Goal: Information Seeking & Learning: Understand process/instructions

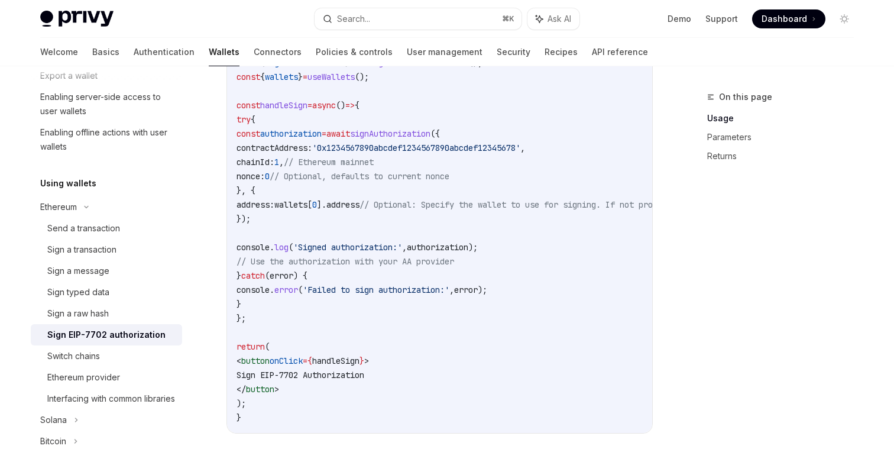
scroll to position [189, 0]
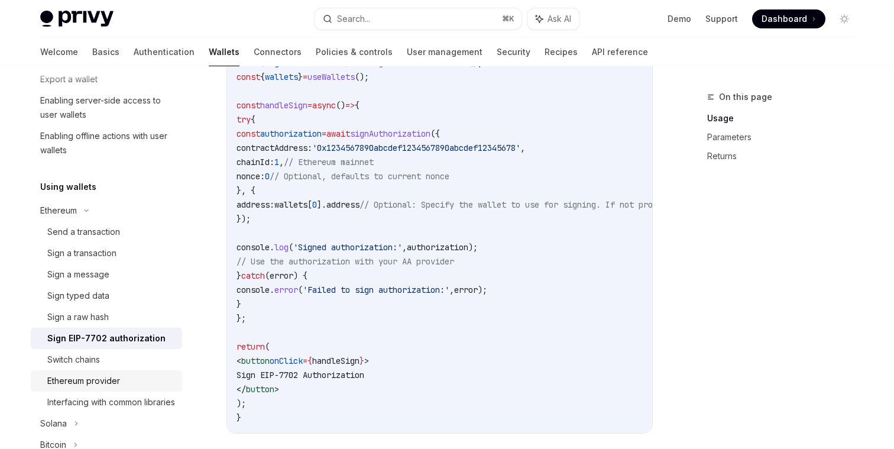
click at [83, 385] on div "Ethereum provider" at bounding box center [83, 381] width 73 height 14
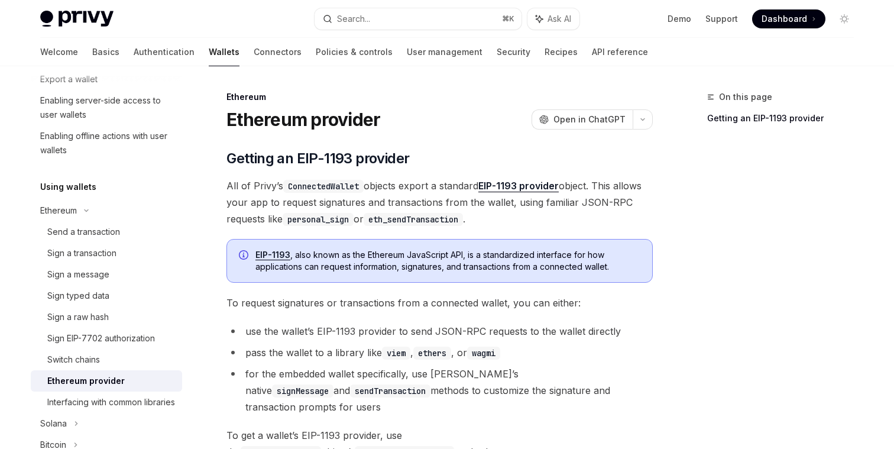
click at [312, 221] on code "personal_sign" at bounding box center [318, 219] width 71 height 13
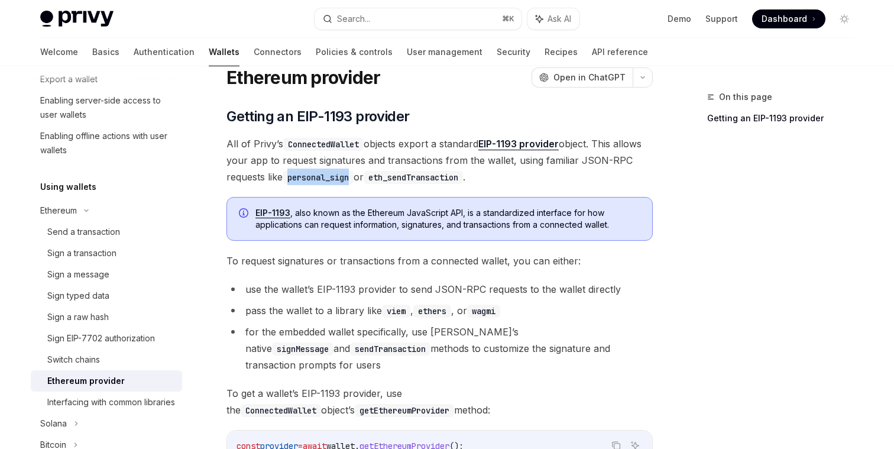
scroll to position [43, 0]
click at [286, 259] on span "To request signatures or transactions from a connected wallet, you can either:" at bounding box center [440, 260] width 427 height 17
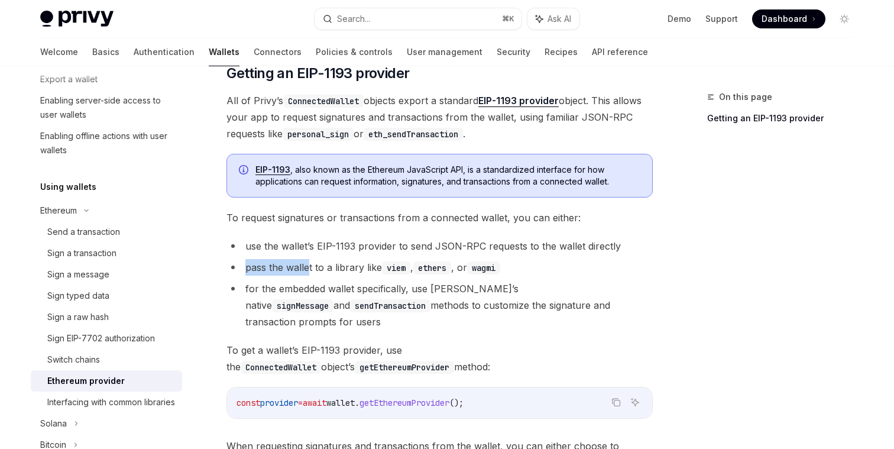
drag, startPoint x: 245, startPoint y: 266, endPoint x: 309, endPoint y: 270, distance: 64.6
click at [309, 270] on li "pass the wallet to a library like viem , ethers , or wagmi" at bounding box center [440, 267] width 427 height 17
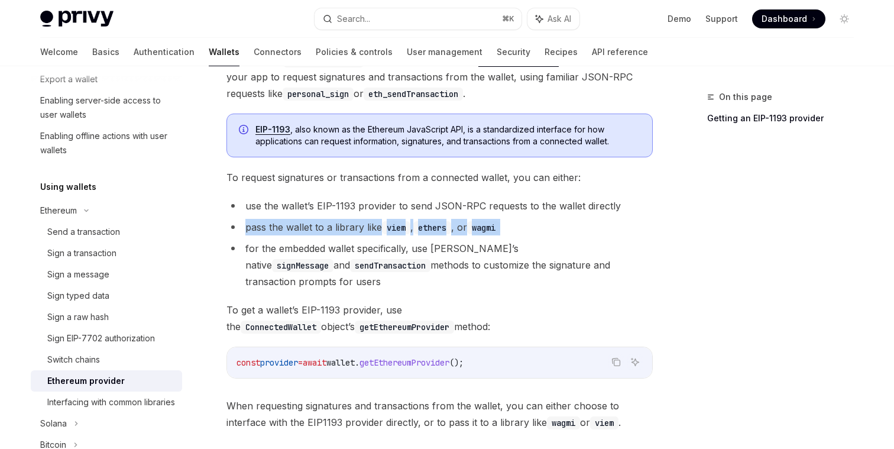
scroll to position [128, 0]
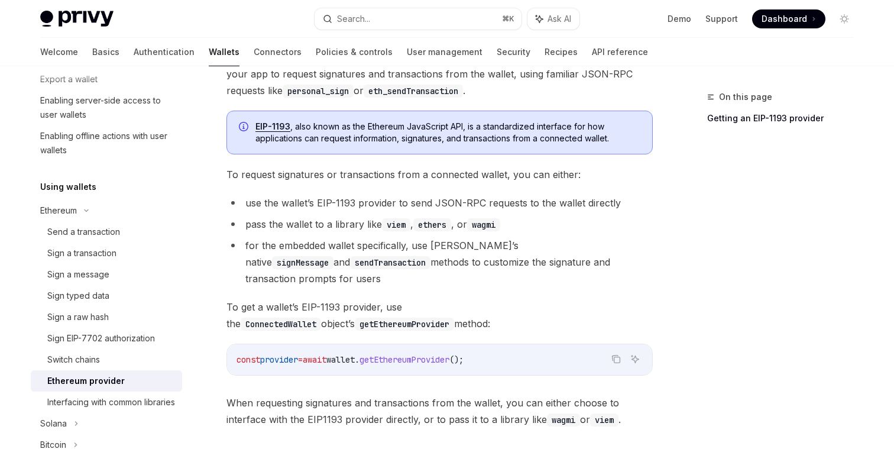
click at [350, 263] on code "sendTransaction" at bounding box center [390, 262] width 80 height 13
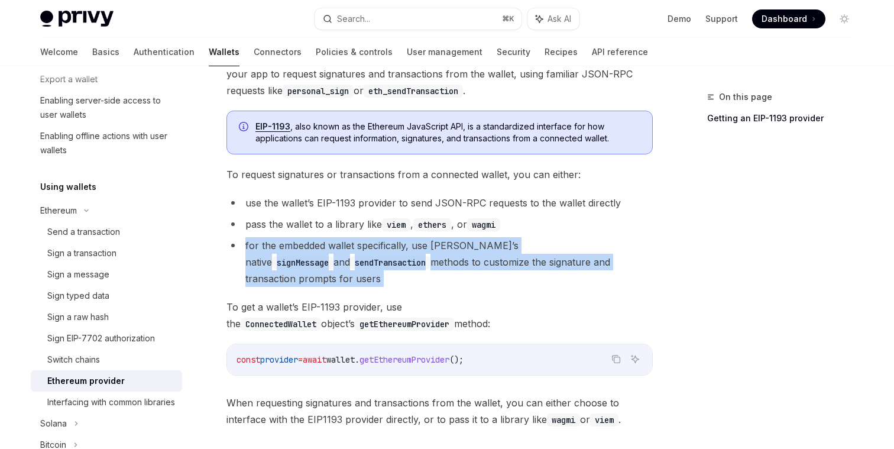
click at [350, 263] on code "sendTransaction" at bounding box center [390, 262] width 80 height 13
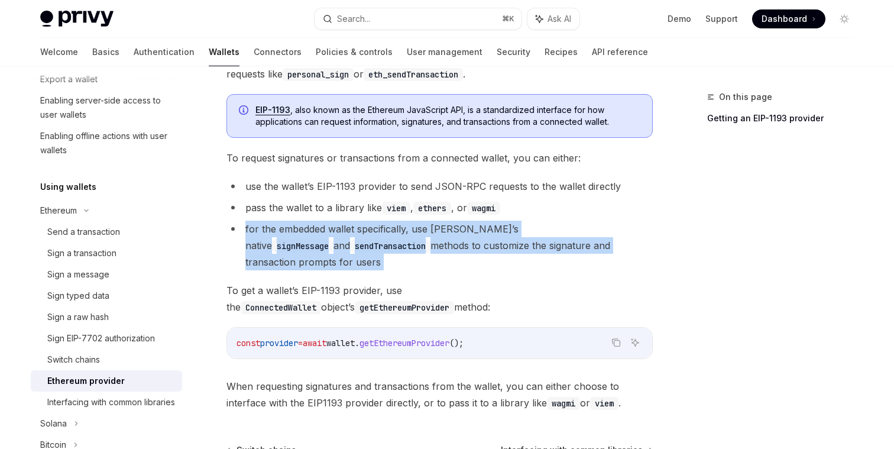
scroll to position [157, 0]
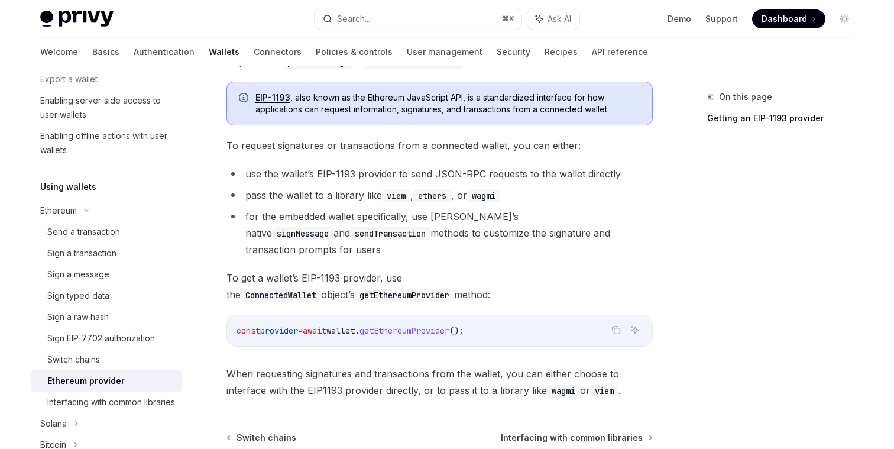
click at [316, 270] on span "To get a wallet’s EIP-1193 provider, use the ConnectedWallet object’s getEthere…" at bounding box center [440, 286] width 427 height 33
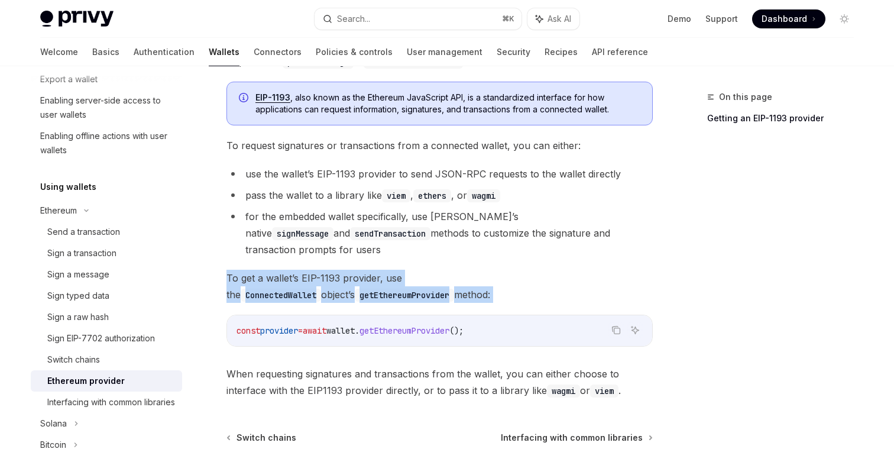
click at [316, 270] on span "To get a wallet’s EIP-1193 provider, use the ConnectedWallet object’s getEthere…" at bounding box center [440, 286] width 427 height 33
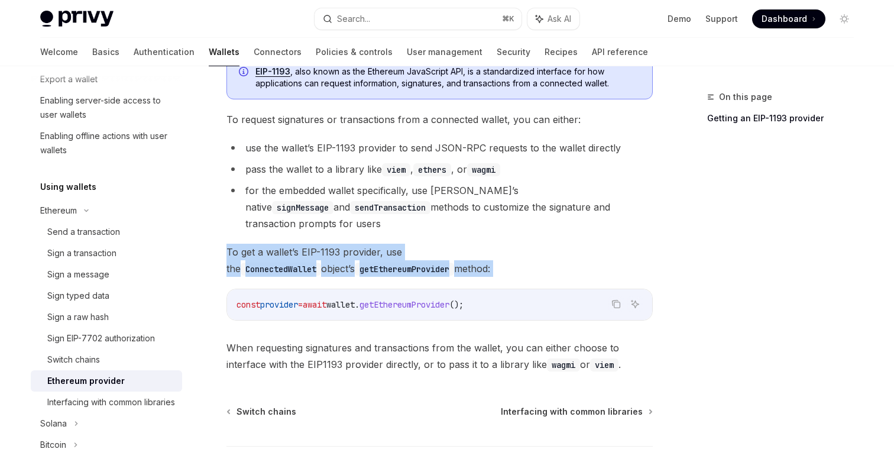
scroll to position [185, 0]
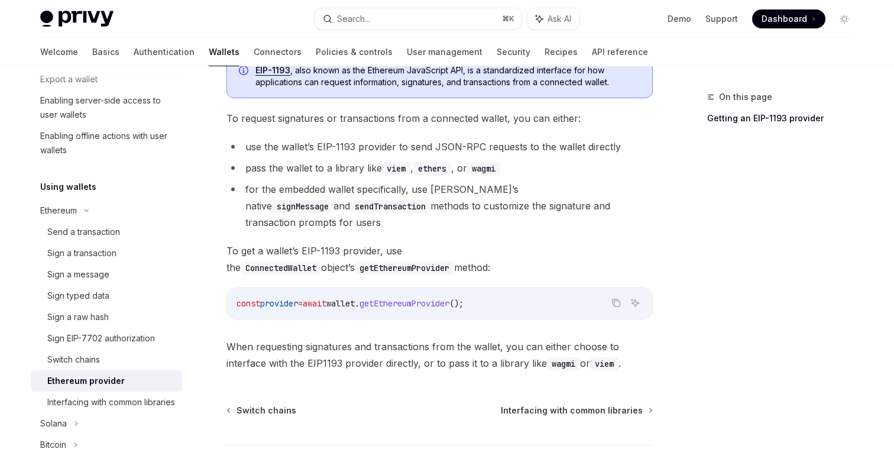
click at [412, 298] on span "getEthereumProvider" at bounding box center [405, 303] width 90 height 11
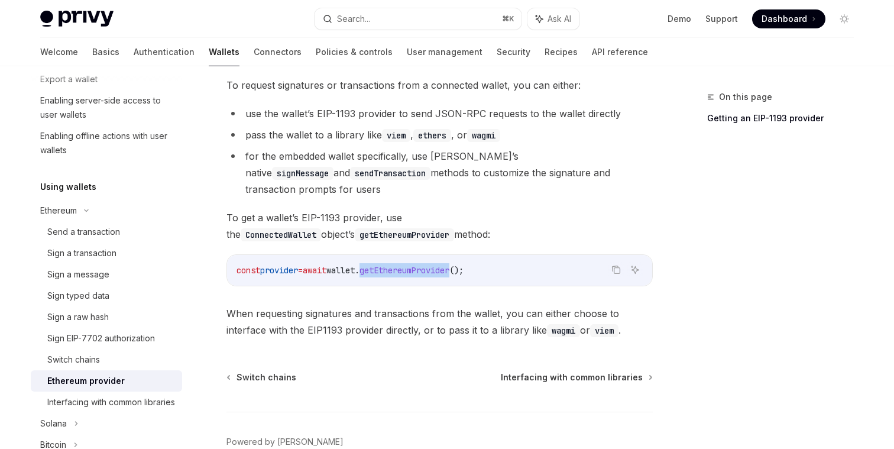
scroll to position [177, 0]
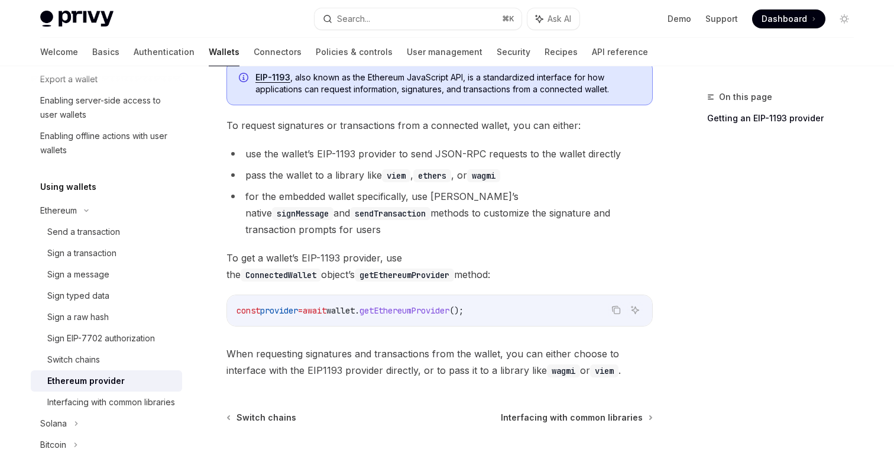
click at [379, 345] on span "When requesting signatures and transactions from the wallet, you can either cho…" at bounding box center [440, 361] width 427 height 33
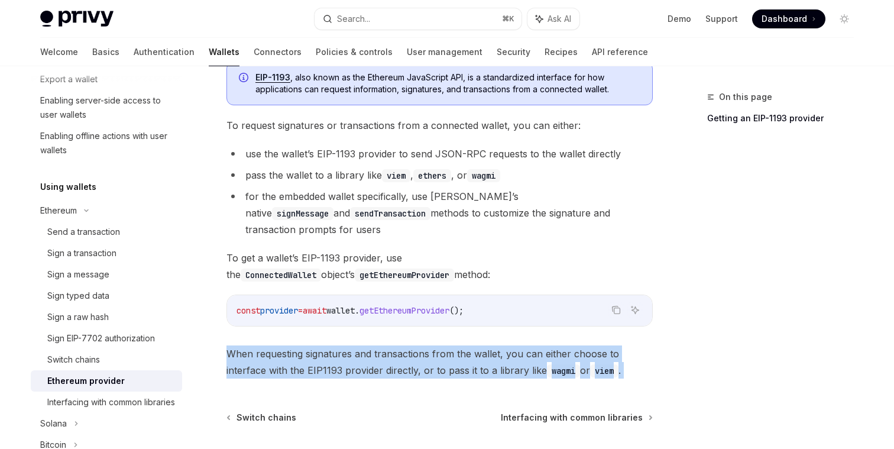
click at [379, 345] on span "When requesting signatures and transactions from the wallet, you can either cho…" at bounding box center [440, 361] width 427 height 33
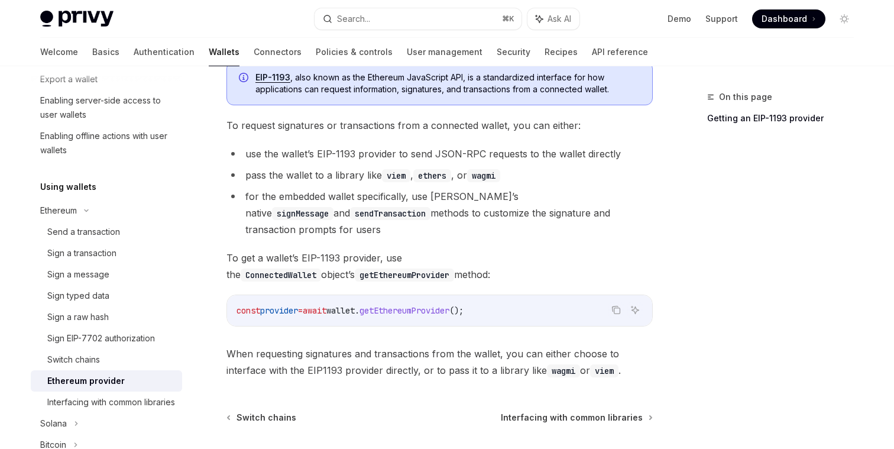
click at [382, 345] on span "When requesting signatures and transactions from the wallet, you can either cho…" at bounding box center [440, 361] width 427 height 33
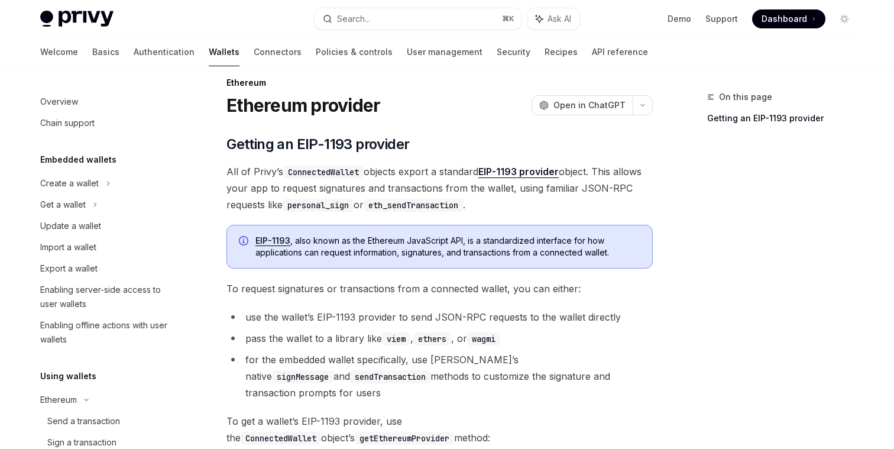
scroll to position [5, 0]
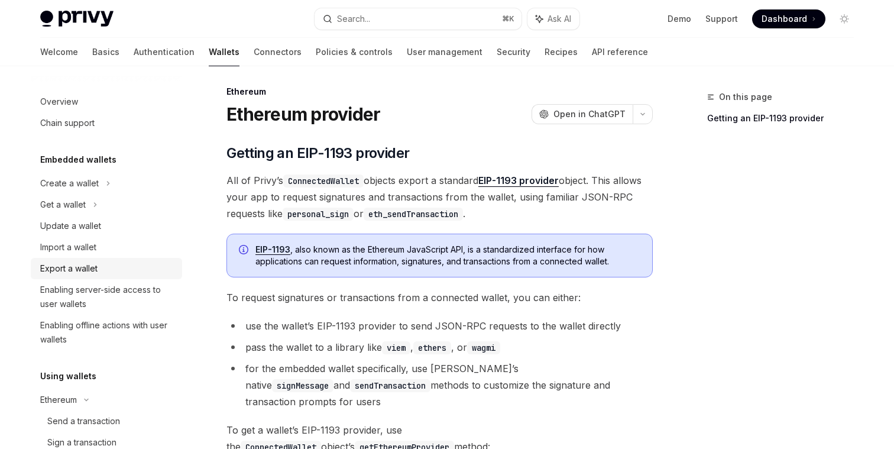
click at [98, 273] on div "Export a wallet" at bounding box center [107, 268] width 135 height 14
type textarea "*"
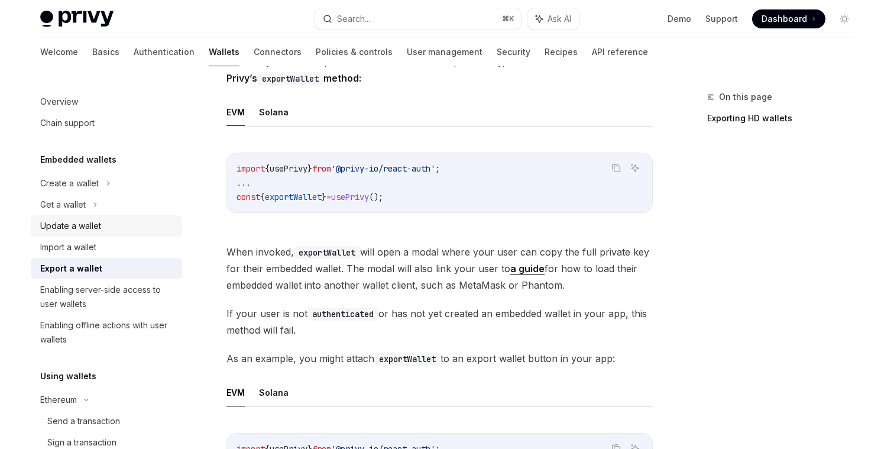
scroll to position [164, 0]
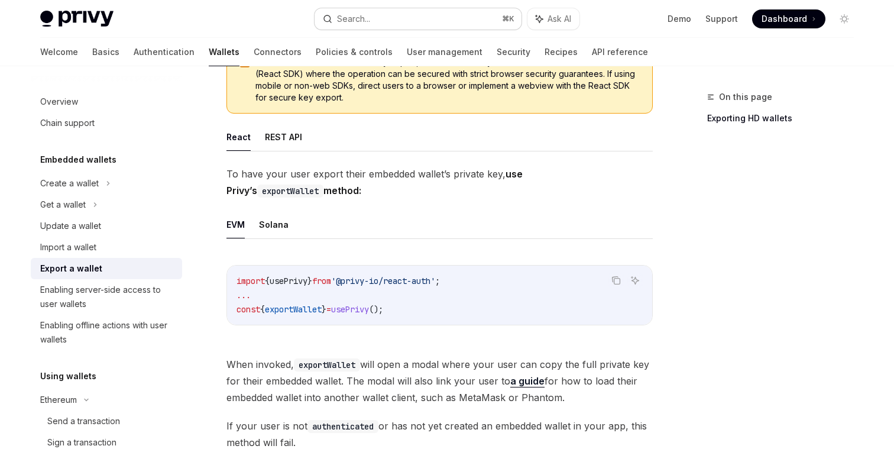
click at [379, 18] on button "Search... ⌘ K" at bounding box center [418, 18] width 207 height 21
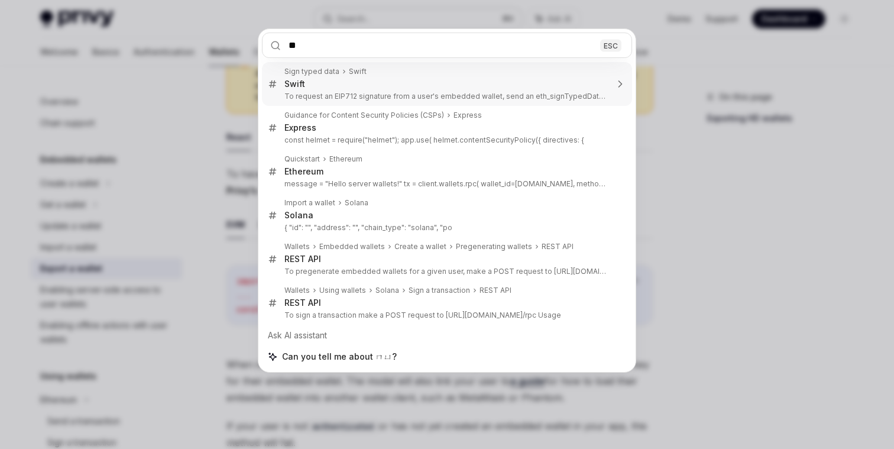
type input "*"
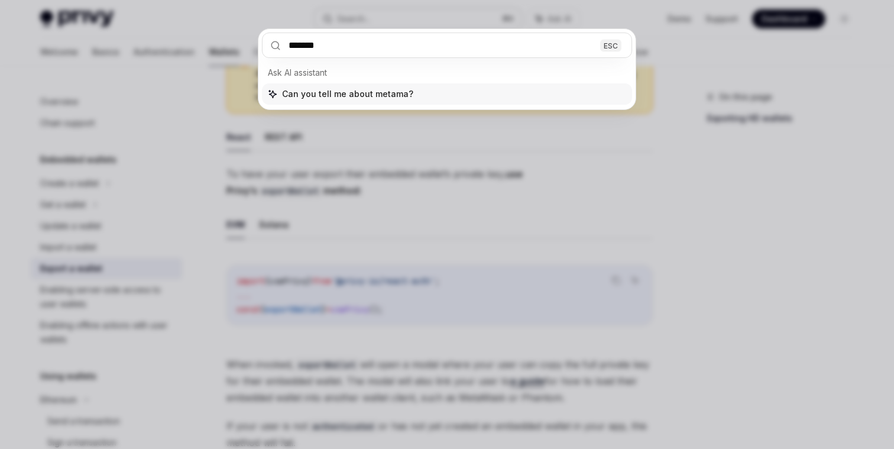
type input "********"
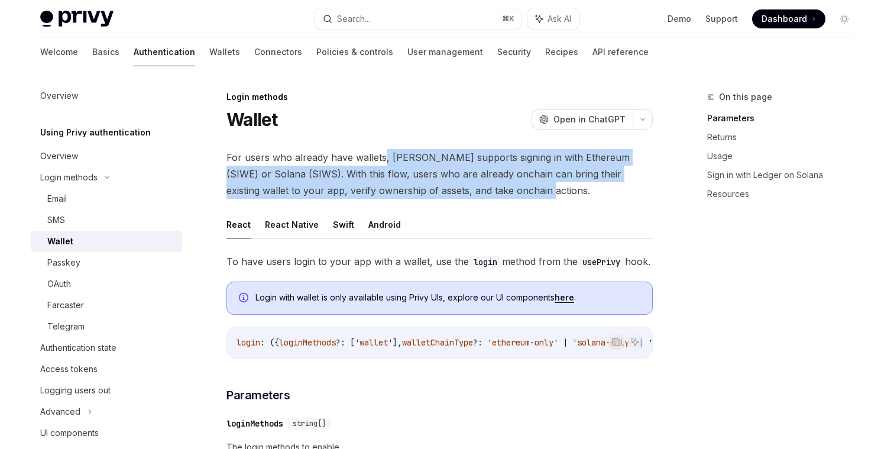
drag, startPoint x: 384, startPoint y: 158, endPoint x: 501, endPoint y: 191, distance: 121.7
click at [501, 191] on span "For users who already have wallets, Privy supports signing in with Ethereum (SI…" at bounding box center [440, 174] width 427 height 50
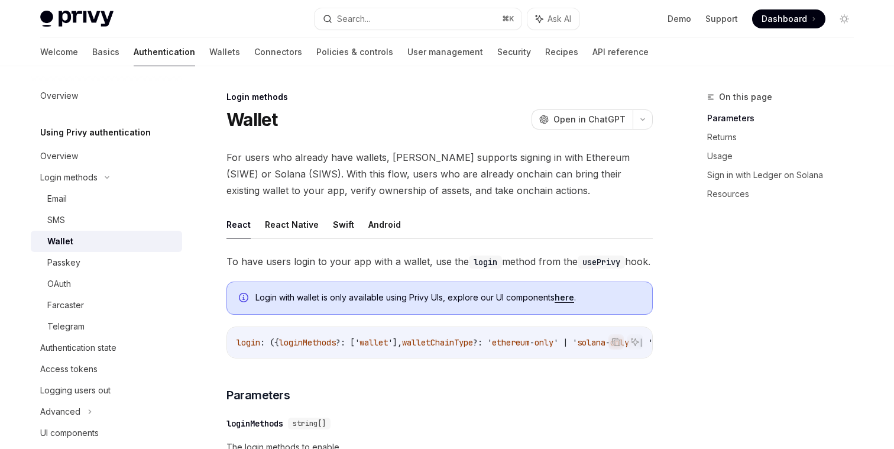
click at [501, 191] on span "For users who already have wallets, Privy supports signing in with Ethereum (SI…" at bounding box center [440, 174] width 427 height 50
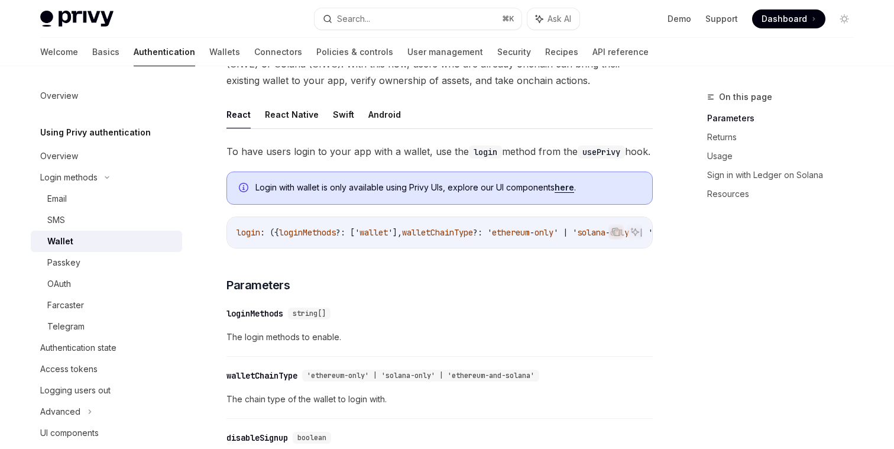
scroll to position [112, 0]
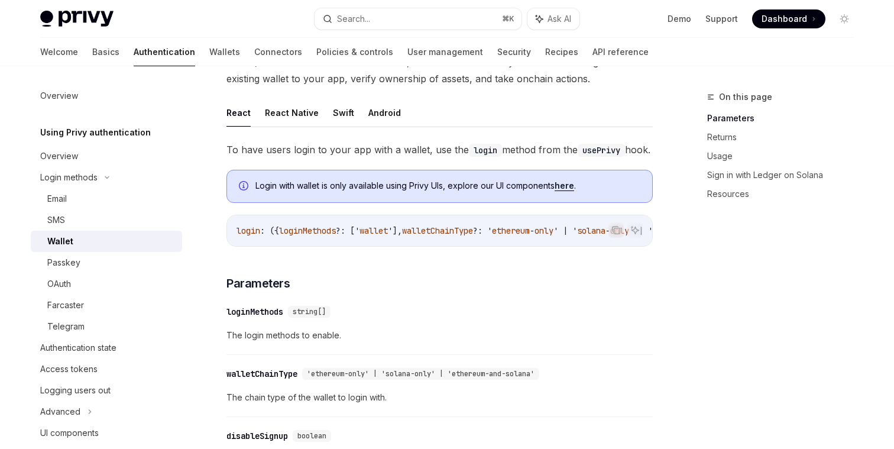
drag, startPoint x: 409, startPoint y: 261, endPoint x: 480, endPoint y: 267, distance: 71.2
click at [482, 246] on div "login : ({ loginMethods ?: [' wallet '], walletChainType ?: ' ethereum - only '…" at bounding box center [439, 230] width 425 height 31
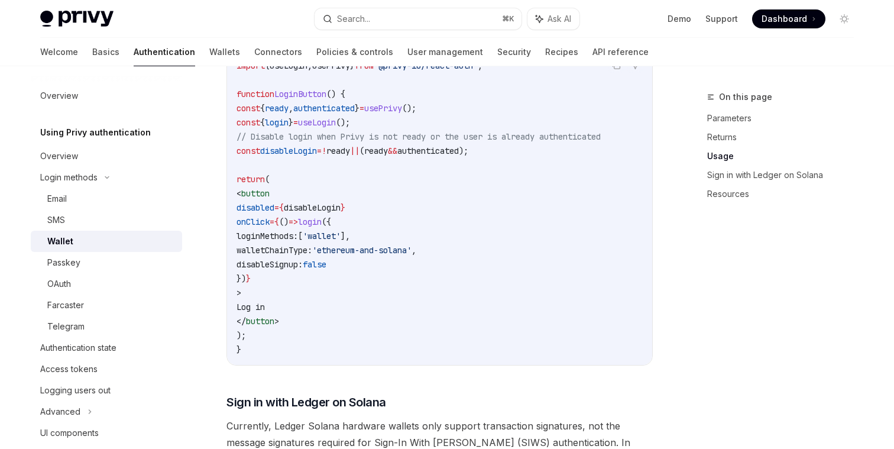
scroll to position [708, 0]
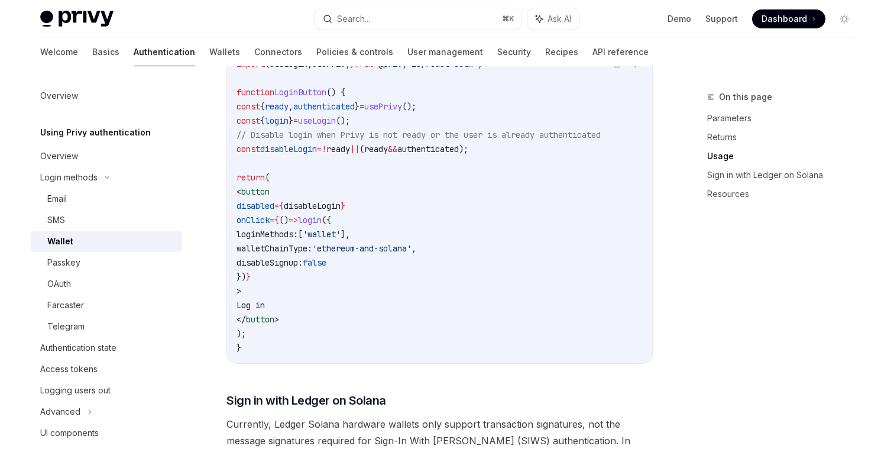
click at [298, 240] on span "loginMethods:" at bounding box center [268, 234] width 62 height 11
click at [348, 295] on code "import { useLogin , usePrivy } from '@privy-io/react-auth' ; function LoginButt…" at bounding box center [440, 206] width 406 height 298
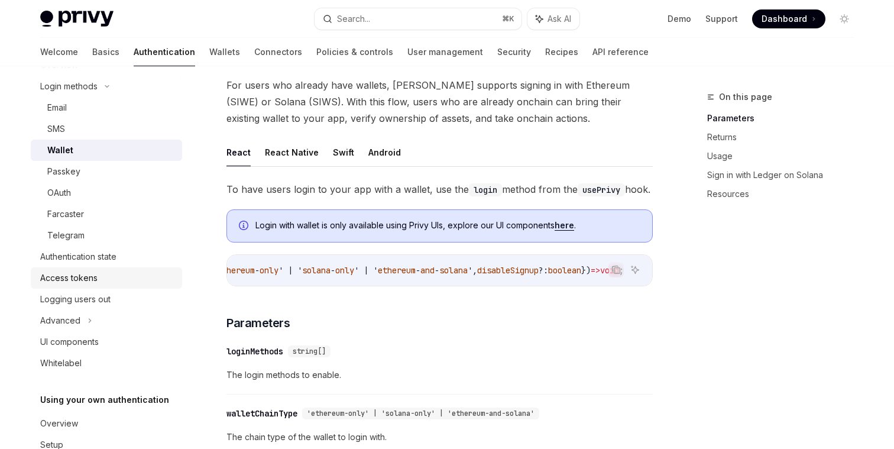
scroll to position [124, 0]
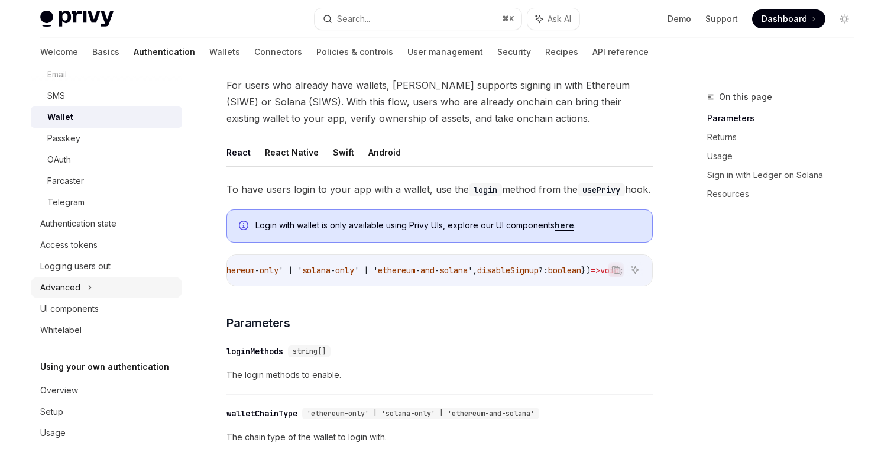
click at [115, 288] on div "Advanced" at bounding box center [106, 287] width 151 height 21
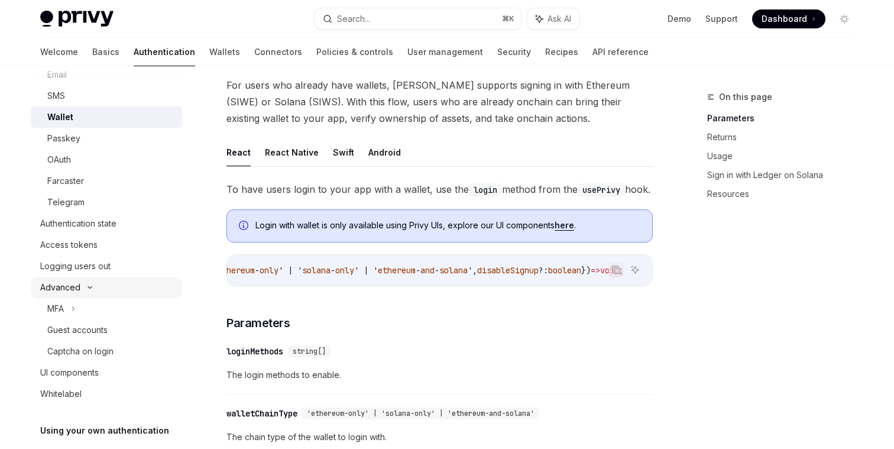
click at [115, 288] on div "Advanced" at bounding box center [106, 287] width 151 height 21
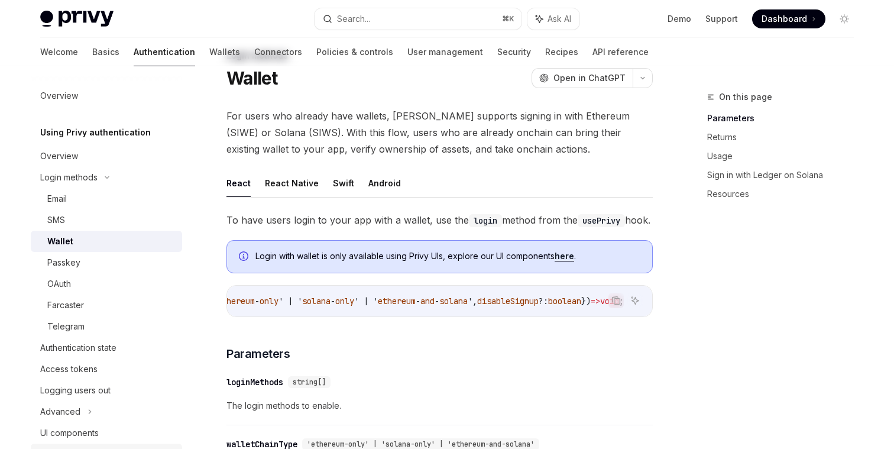
scroll to position [0, 0]
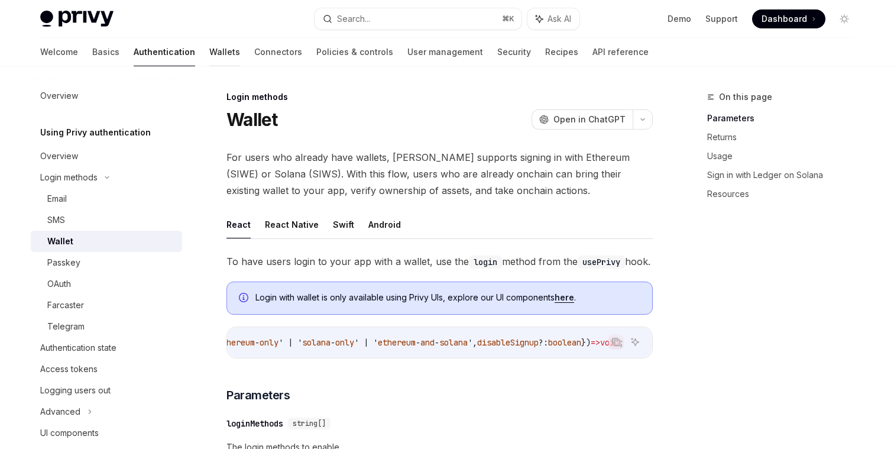
click at [209, 57] on link "Wallets" at bounding box center [224, 52] width 31 height 28
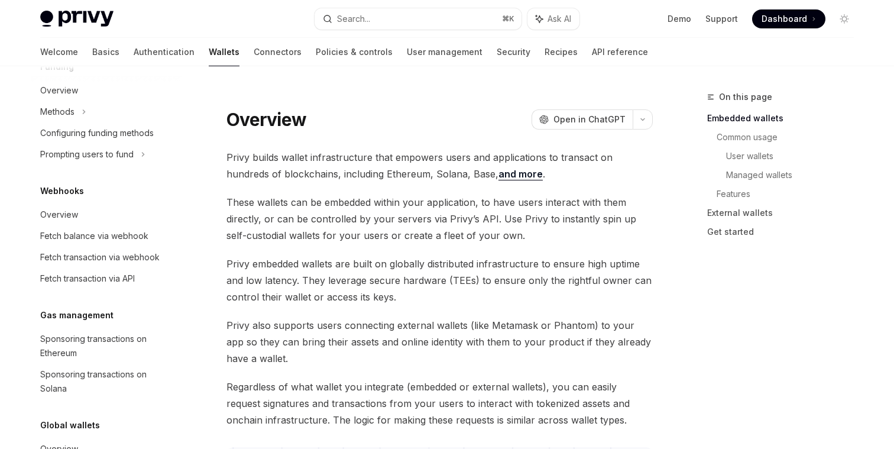
scroll to position [574, 0]
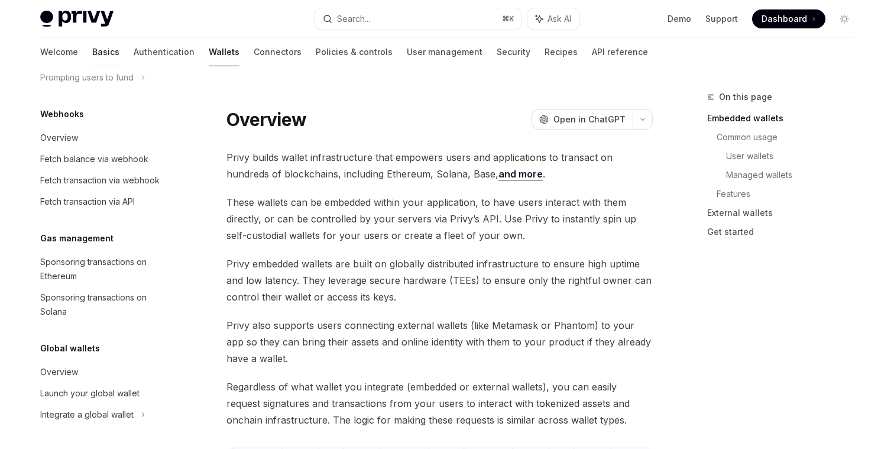
click at [92, 54] on link "Basics" at bounding box center [105, 52] width 27 height 28
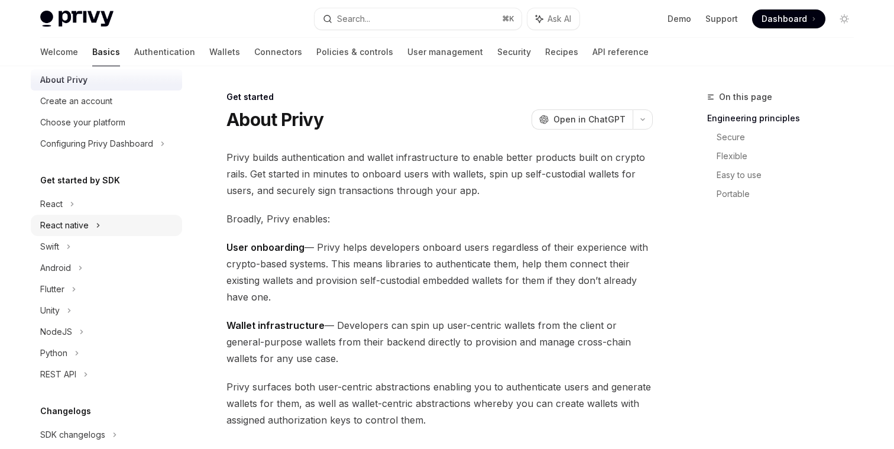
scroll to position [37, 0]
click at [91, 206] on div "React" at bounding box center [106, 202] width 151 height 21
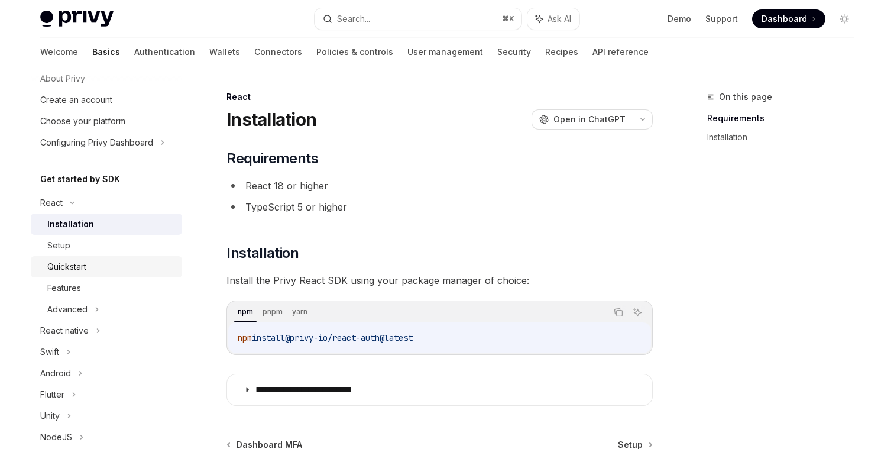
click at [73, 268] on div "Quickstart" at bounding box center [66, 267] width 39 height 14
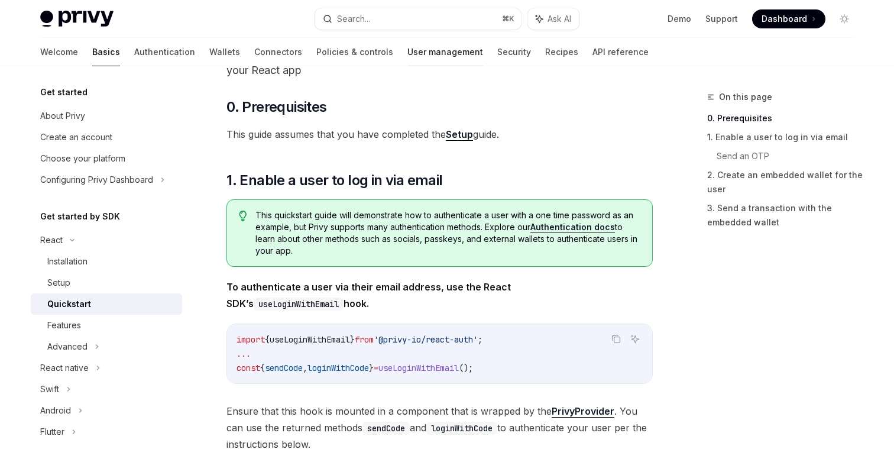
click at [408, 62] on link "User management" at bounding box center [446, 52] width 76 height 28
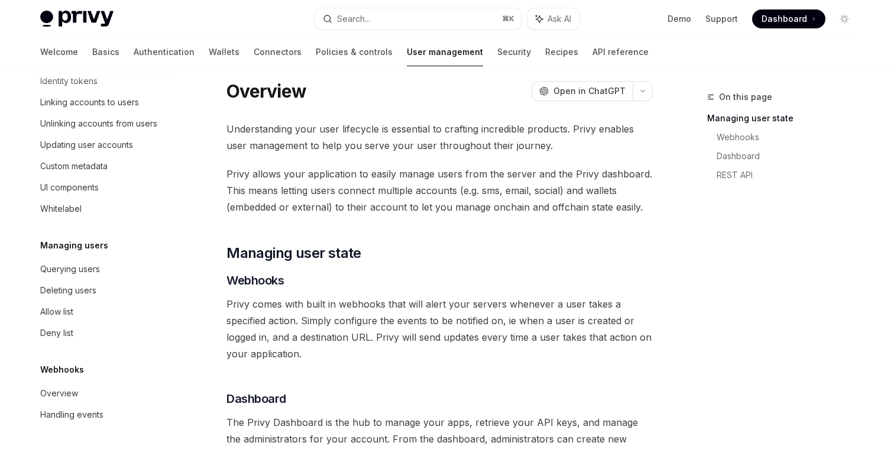
scroll to position [12, 0]
click at [593, 58] on link "API reference" at bounding box center [621, 52] width 56 height 28
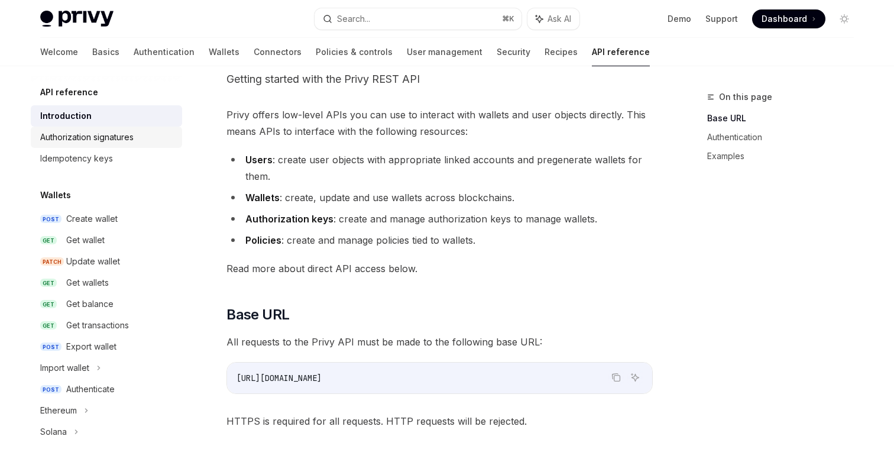
click at [123, 140] on div "Authorization signatures" at bounding box center [86, 137] width 93 height 14
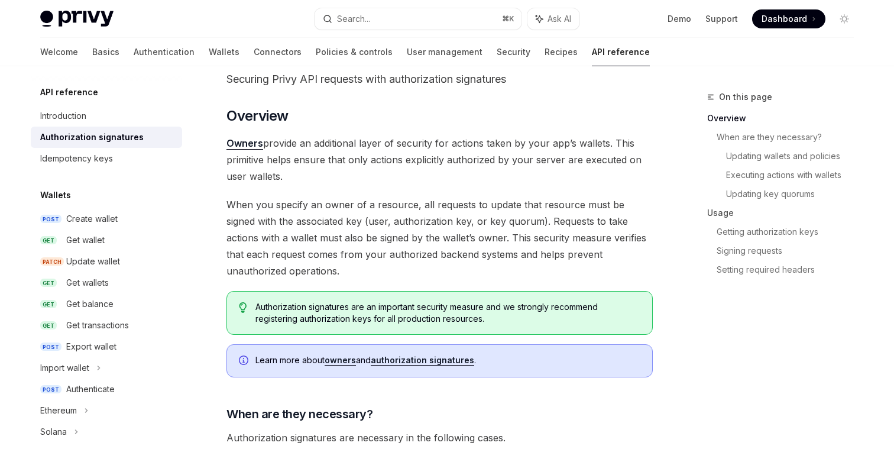
scroll to position [53, 0]
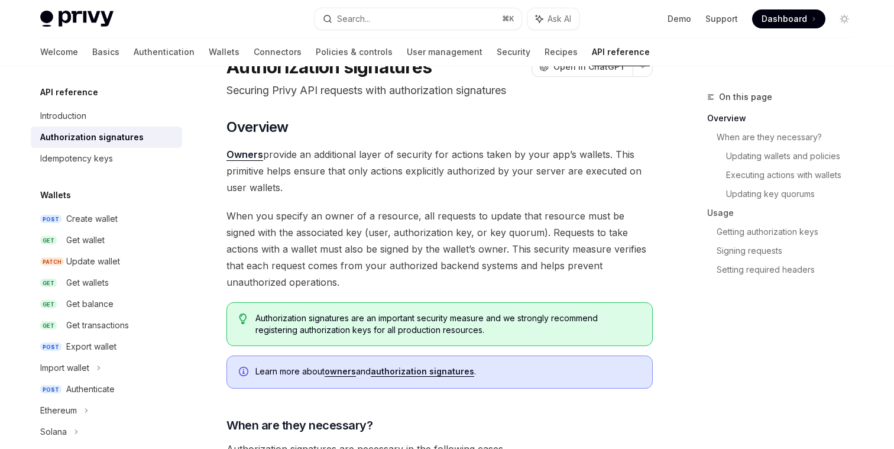
drag, startPoint x: 263, startPoint y: 159, endPoint x: 293, endPoint y: 190, distance: 43.1
click at [293, 190] on span "Owners provide an additional layer of security for actions taken by your app’s …" at bounding box center [440, 171] width 427 height 50
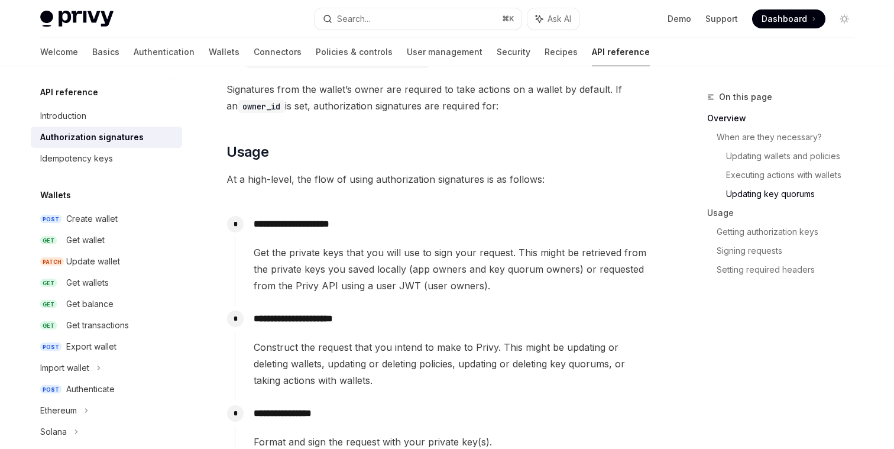
scroll to position [997, 0]
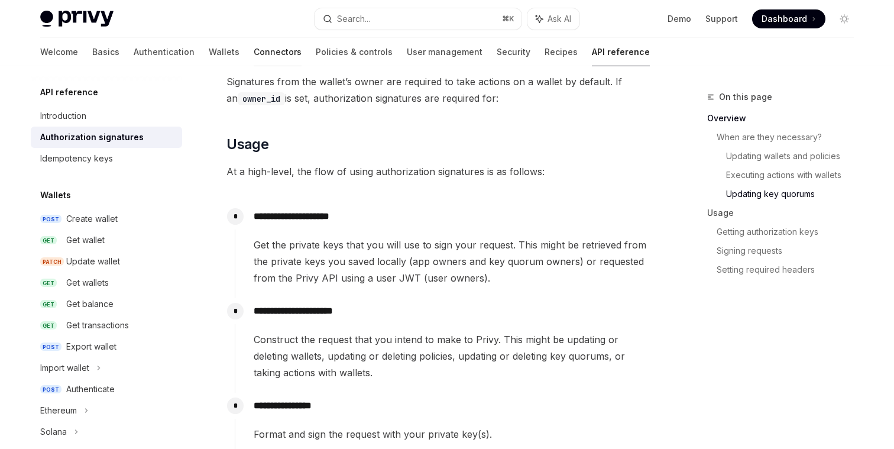
click at [254, 54] on link "Connectors" at bounding box center [278, 52] width 48 height 28
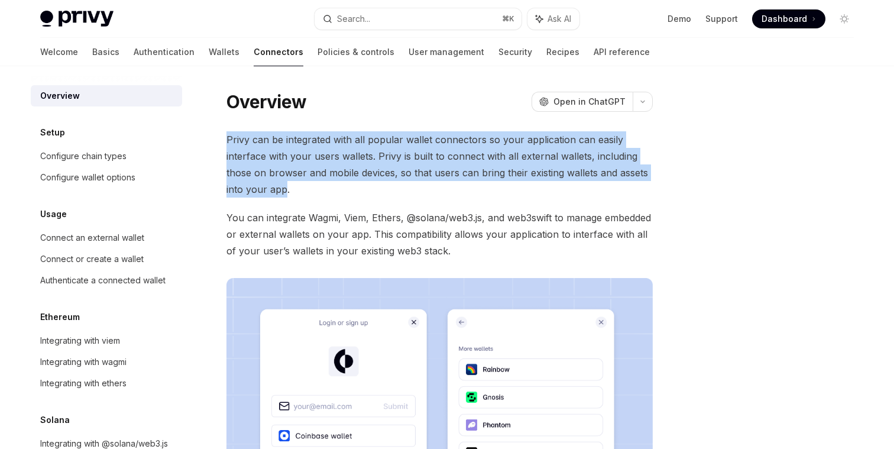
drag, startPoint x: 228, startPoint y: 141, endPoint x: 283, endPoint y: 189, distance: 73.0
click at [283, 189] on span "Privy can be integrated with all popular wallet connectors so your application …" at bounding box center [440, 164] width 427 height 66
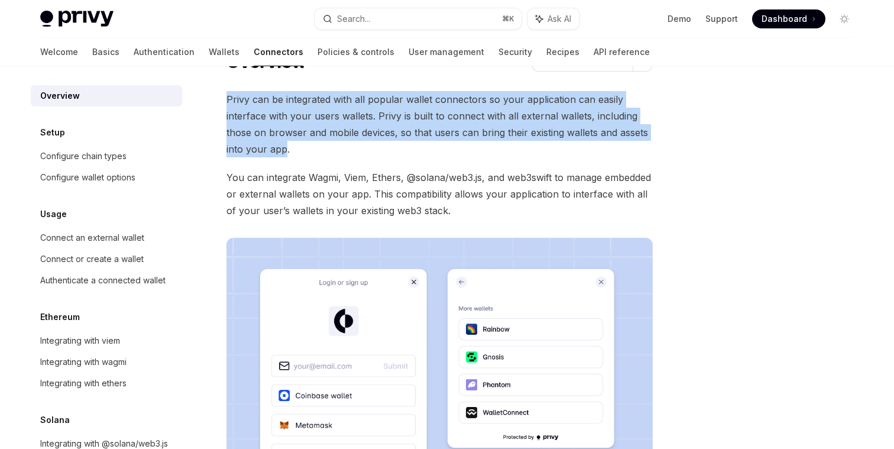
scroll to position [41, 0]
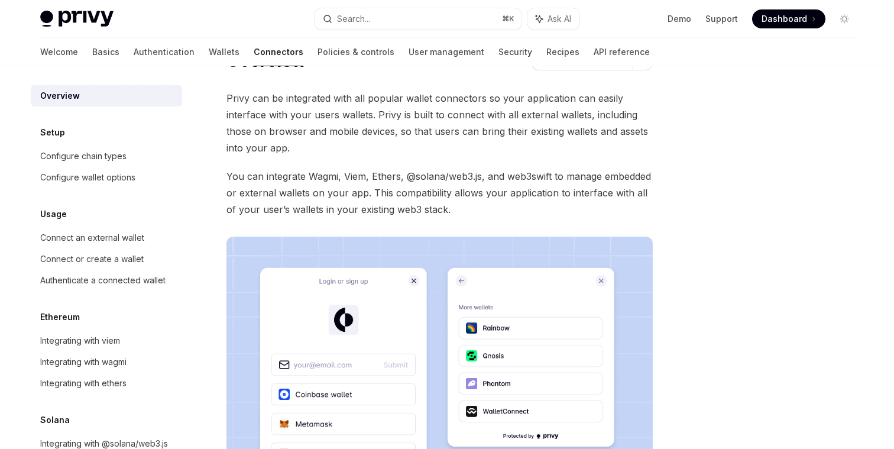
click at [272, 181] on span "You can integrate Wagmi, Viem, Ethers, @solana/web3.js, and web3swift to manage…" at bounding box center [440, 193] width 427 height 50
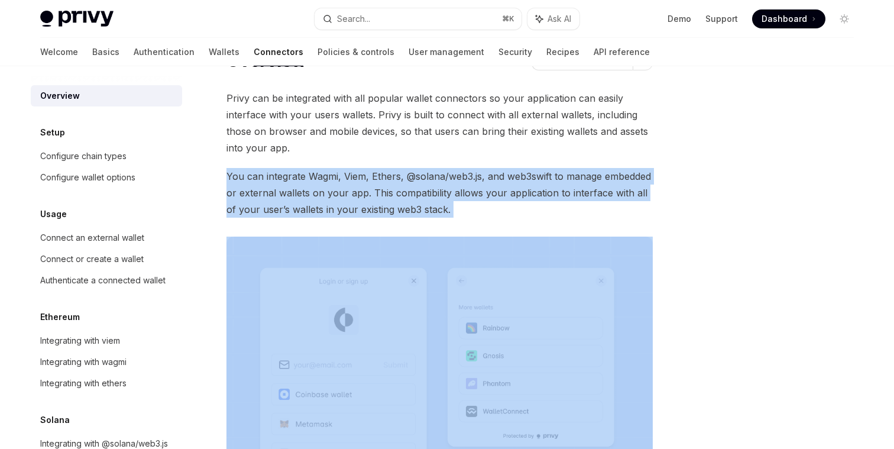
click at [272, 181] on span "You can integrate Wagmi, Viem, Ethers, @solana/web3.js, and web3swift to manage…" at bounding box center [440, 193] width 427 height 50
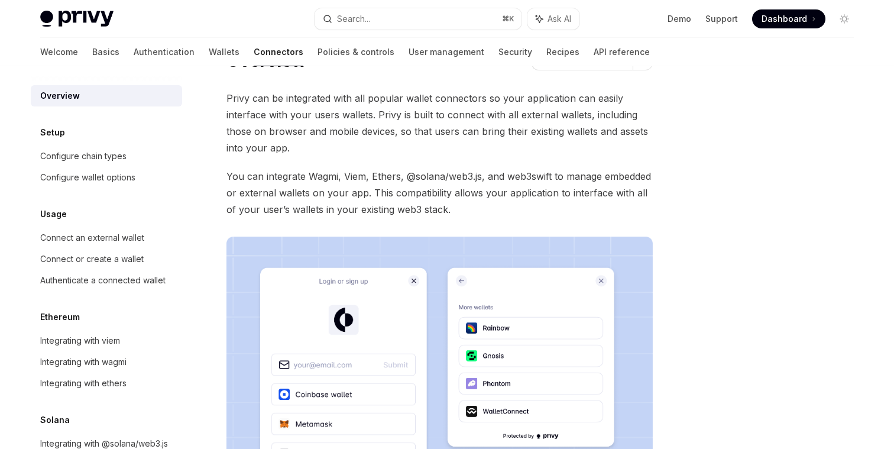
click at [268, 191] on span "You can integrate Wagmi, Viem, Ethers, @solana/web3.js, and web3swift to manage…" at bounding box center [440, 193] width 427 height 50
click at [116, 160] on div "Configure chain types" at bounding box center [83, 156] width 86 height 14
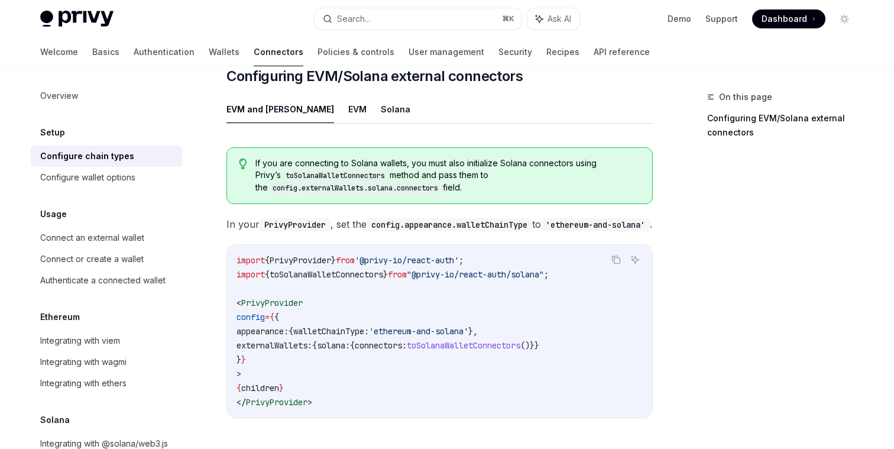
scroll to position [76, 0]
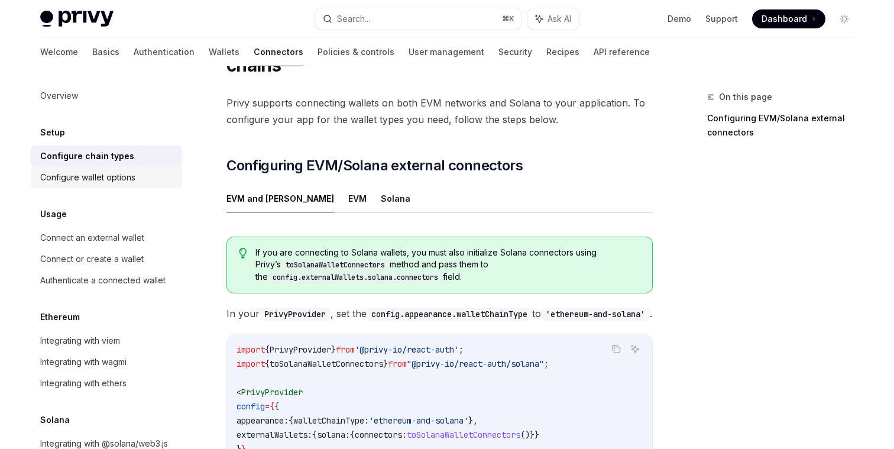
click at [104, 175] on div "Configure wallet options" at bounding box center [87, 177] width 95 height 14
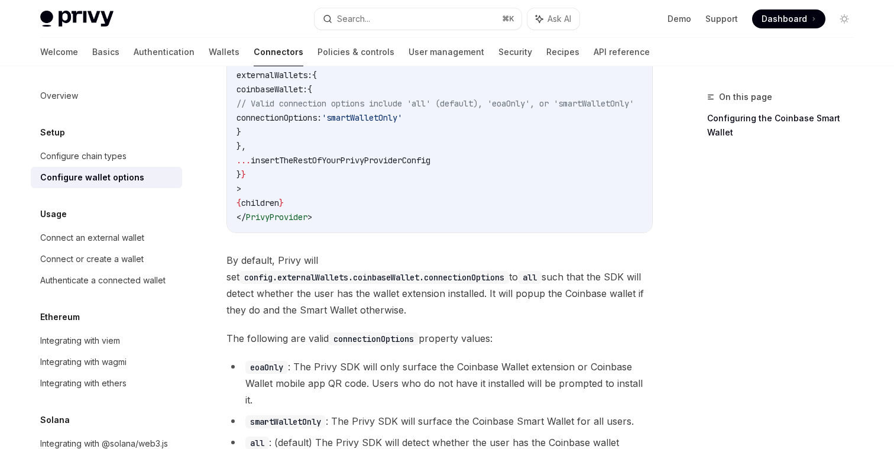
scroll to position [1734, 0]
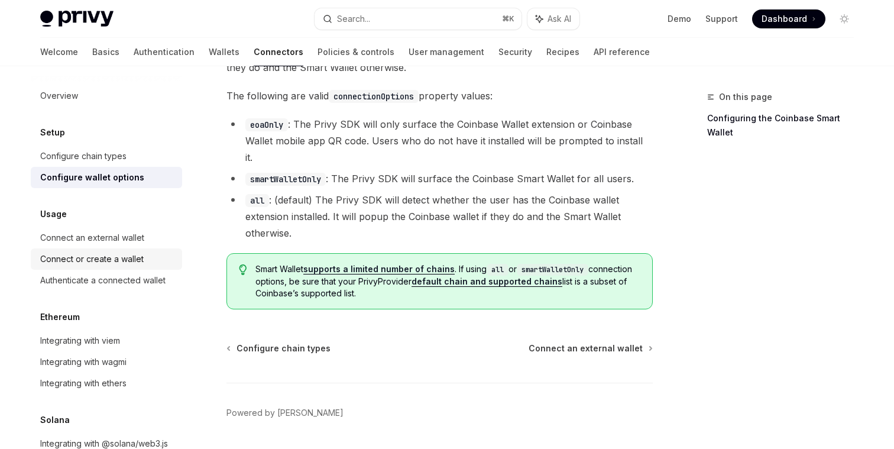
click at [91, 248] on link "Connect or create a wallet" at bounding box center [106, 258] width 151 height 21
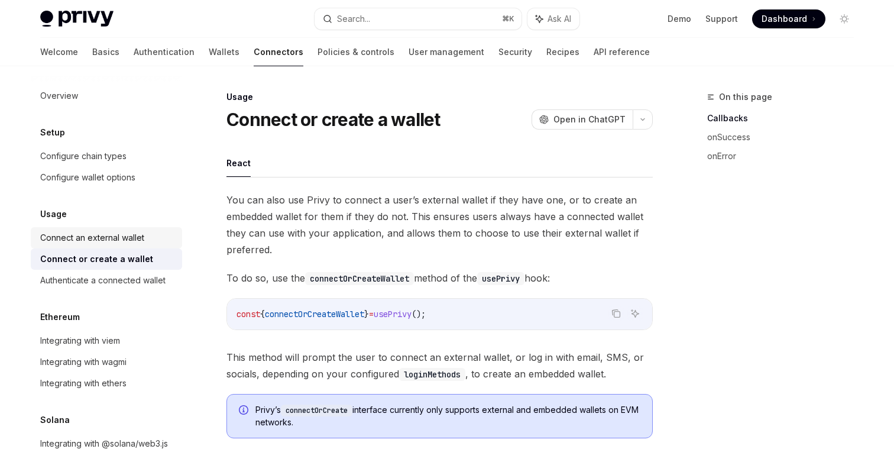
click at [104, 228] on link "Connect an external wallet" at bounding box center [106, 237] width 151 height 21
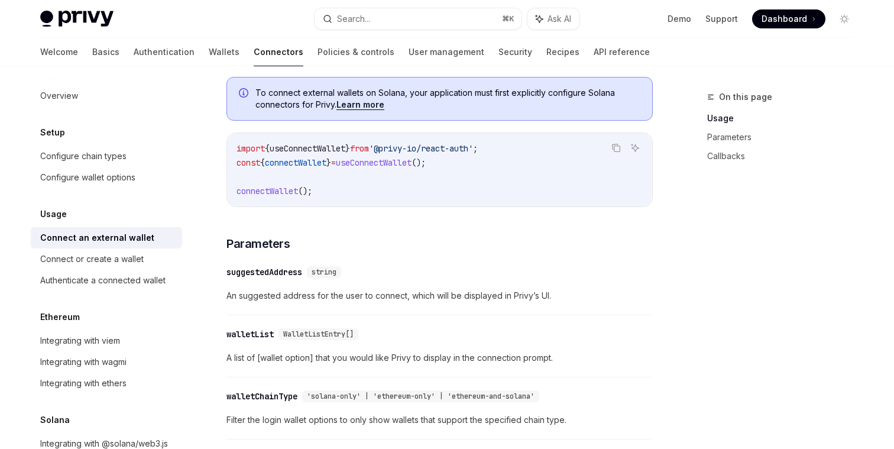
scroll to position [334, 0]
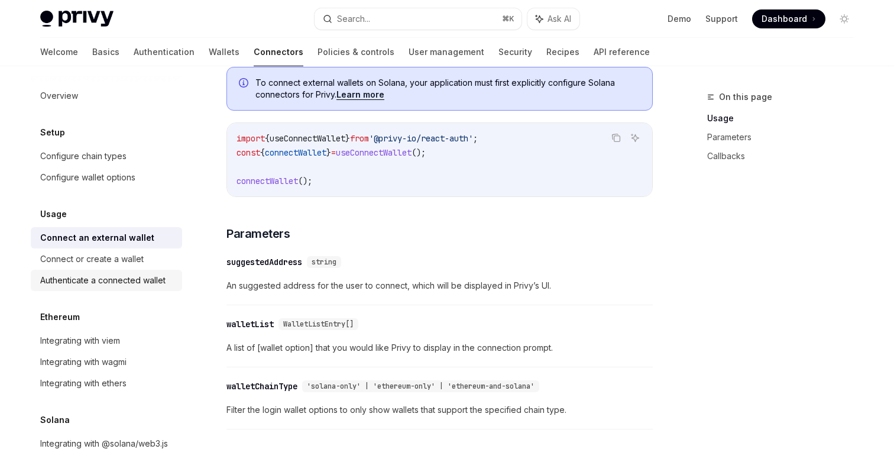
click at [113, 285] on div "Authenticate a connected wallet" at bounding box center [102, 280] width 125 height 14
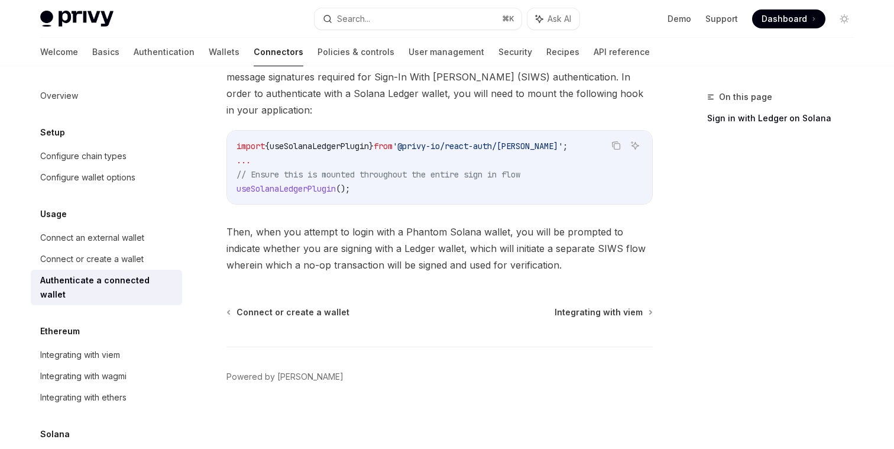
scroll to position [29, 0]
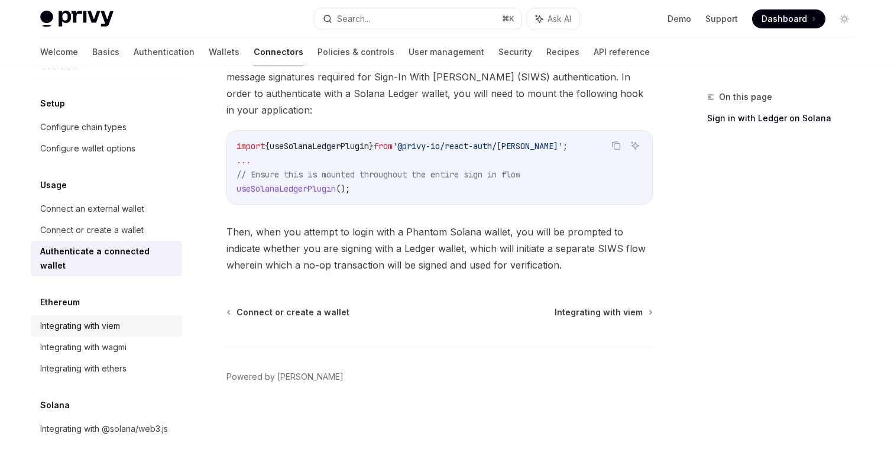
click at [108, 319] on div "Integrating with viem" at bounding box center [80, 326] width 80 height 14
type textarea "*"
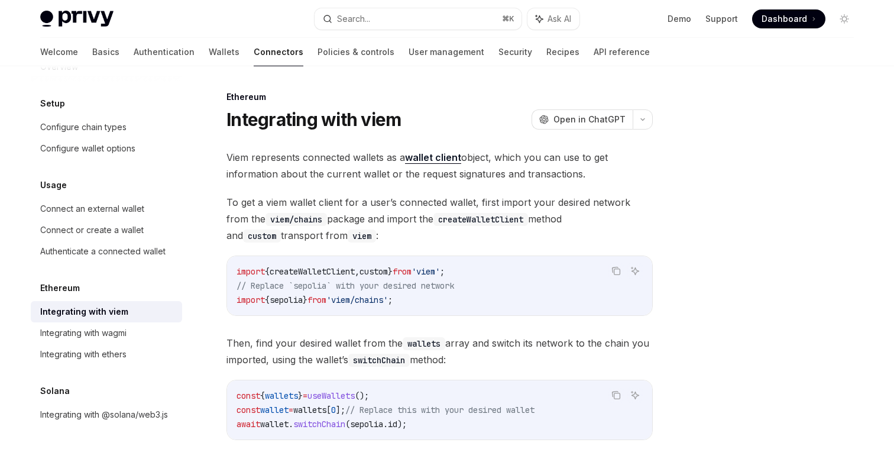
scroll to position [95, 0]
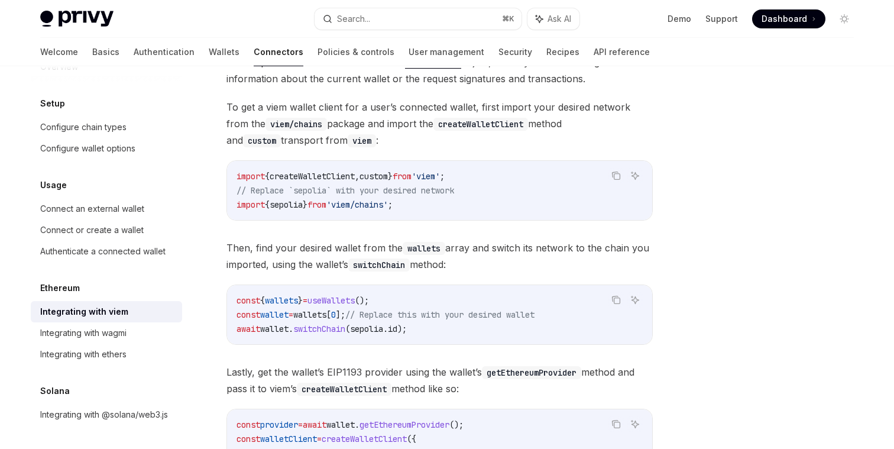
drag, startPoint x: 224, startPoint y: 251, endPoint x: 454, endPoint y: 261, distance: 230.3
click at [454, 261] on div "Ethereum Integrating with viem OpenAI Open in ChatGPT OpenAI Open in ChatGPT Vi…" at bounding box center [328, 367] width 653 height 745
click at [454, 261] on span "Then, find your desired wallet from the wallets array and switch its network to…" at bounding box center [440, 256] width 427 height 33
click at [327, 314] on span "wallets" at bounding box center [309, 314] width 33 height 11
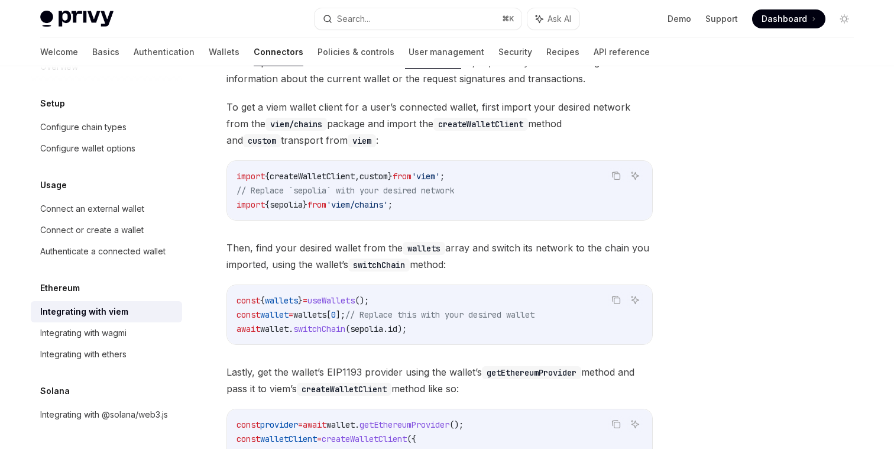
click at [333, 325] on span "switchChain" at bounding box center [319, 329] width 52 height 11
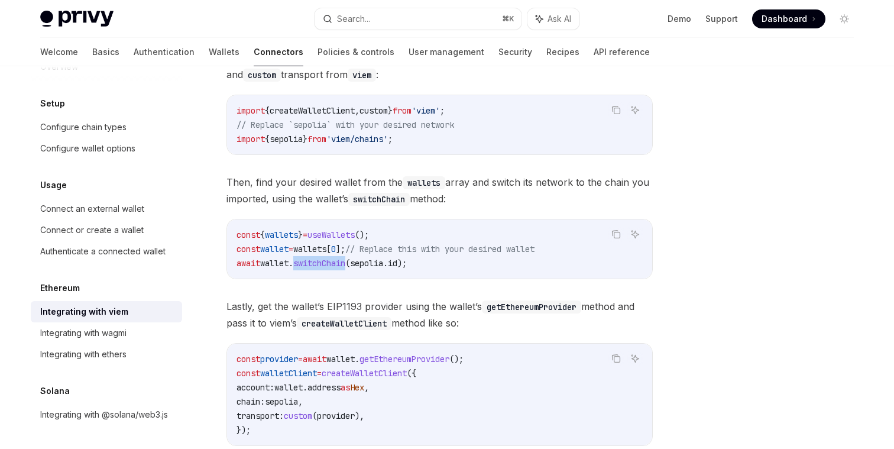
scroll to position [204, 0]
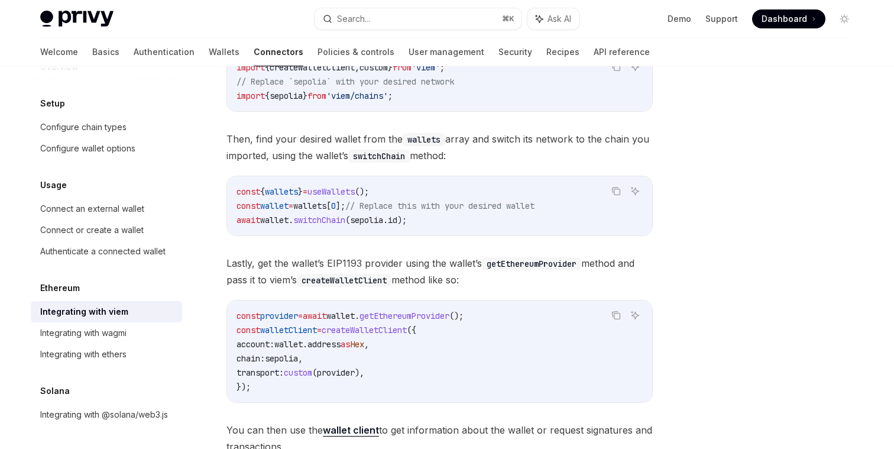
click at [367, 330] on span "createWalletClient" at bounding box center [364, 330] width 85 height 11
click at [391, 314] on span "getEthereumProvider" at bounding box center [405, 316] width 90 height 11
click at [355, 316] on span "wallet" at bounding box center [341, 316] width 28 height 11
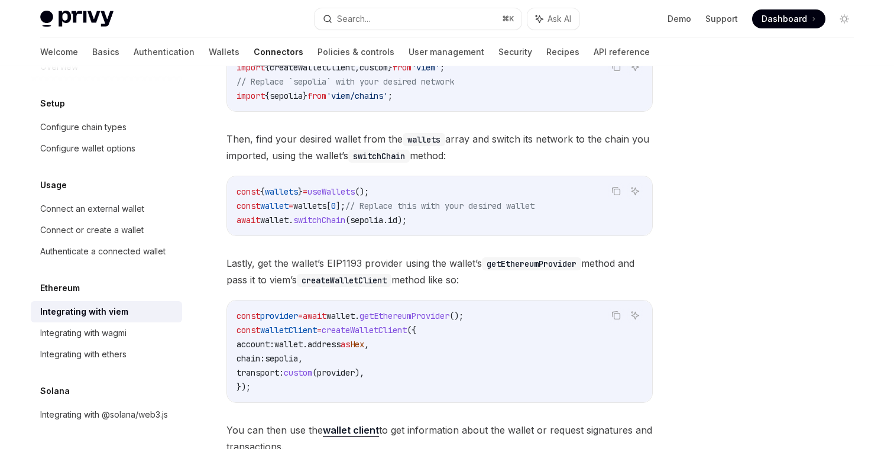
click at [355, 316] on span "wallet" at bounding box center [341, 316] width 28 height 11
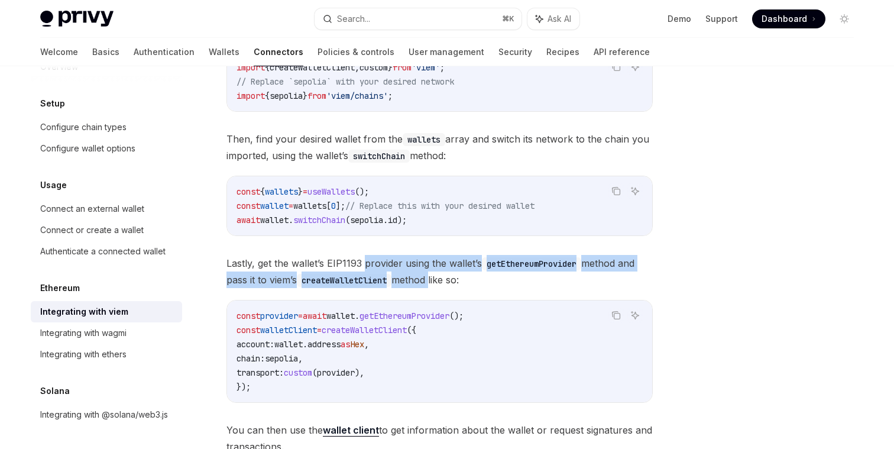
drag, startPoint x: 363, startPoint y: 261, endPoint x: 432, endPoint y: 276, distance: 71.2
click at [433, 276] on span "Lastly, get the wallet’s EIP1193 provider using the wallet’s getEthereumProvide…" at bounding box center [440, 271] width 427 height 33
click at [432, 276] on span "Lastly, get the wallet’s EIP1193 provider using the wallet’s getEthereumProvide…" at bounding box center [440, 271] width 427 height 33
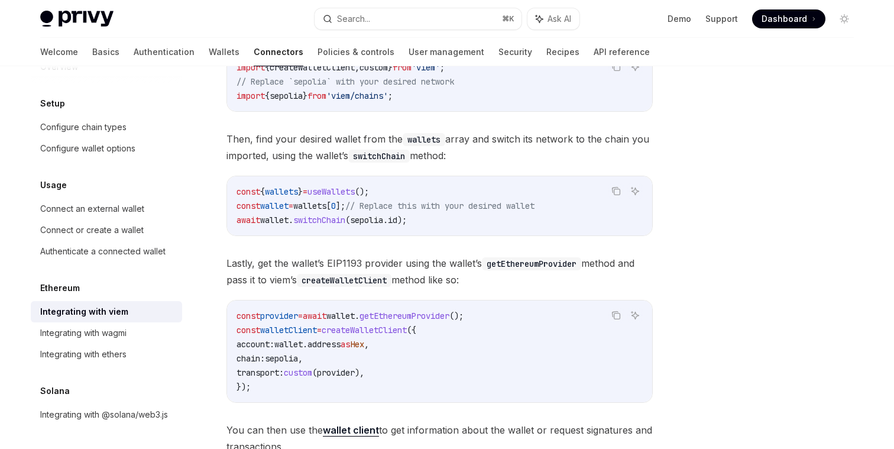
click at [432, 276] on span "Lastly, get the wallet’s EIP1193 provider using the wallet’s getEthereumProvide…" at bounding box center [440, 271] width 427 height 33
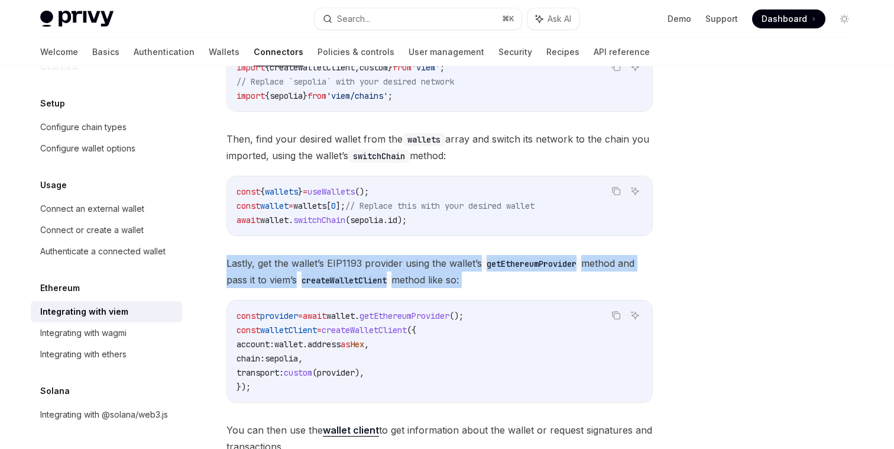
click at [432, 276] on span "Lastly, get the wallet’s EIP1193 provider using the wallet’s getEthereumProvide…" at bounding box center [440, 271] width 427 height 33
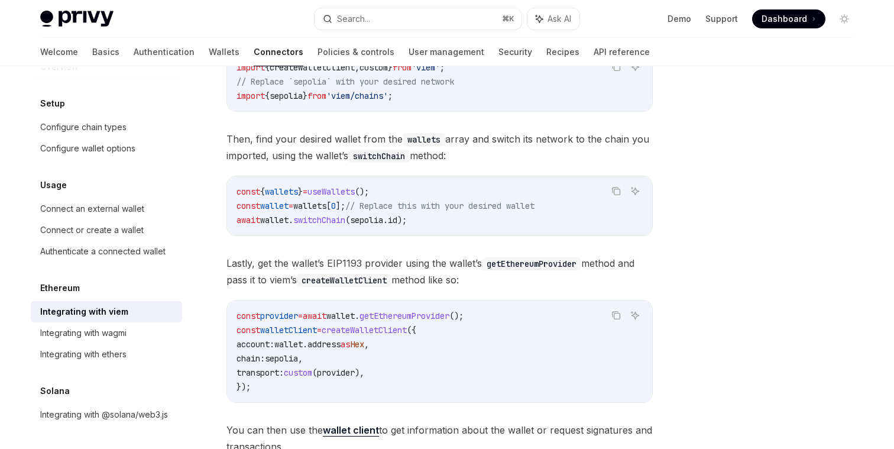
click at [437, 276] on span "Lastly, get the wallet’s EIP1193 provider using the wallet’s getEthereumProvide…" at bounding box center [440, 271] width 427 height 33
click at [416, 319] on span "getEthereumProvider" at bounding box center [405, 316] width 90 height 11
copy span "getEthereumProvider"
click at [390, 331] on span "createWalletClient" at bounding box center [364, 330] width 85 height 11
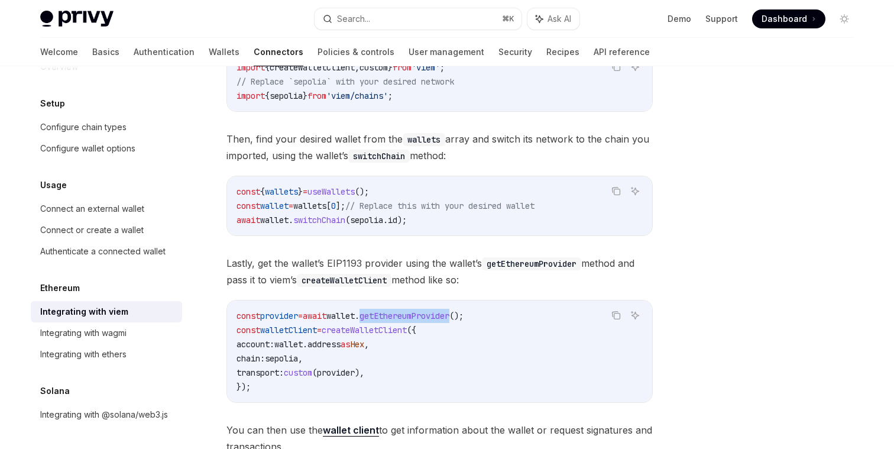
click at [390, 331] on span "createWalletClient" at bounding box center [364, 330] width 85 height 11
copy span "createWalletClient"
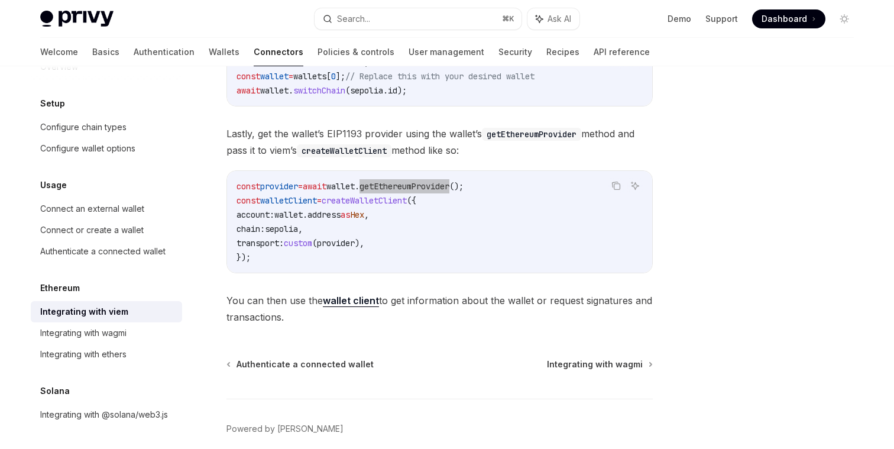
scroll to position [338, 0]
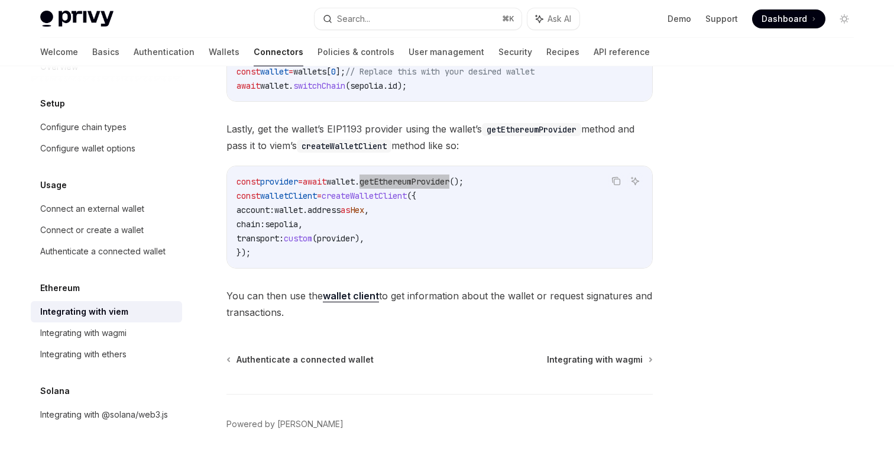
click at [369, 296] on strong "wallet client" at bounding box center [351, 296] width 56 height 12
click at [399, 295] on span "You can then use the wallet client to get information about the wallet or reque…" at bounding box center [440, 303] width 427 height 33
click at [364, 296] on strong "wallet client" at bounding box center [351, 296] width 56 height 12
click at [269, 287] on span "You can then use the wallet client to get information about the wallet or reque…" at bounding box center [440, 303] width 427 height 33
click at [385, 200] on span "createWalletClient" at bounding box center [364, 195] width 85 height 11
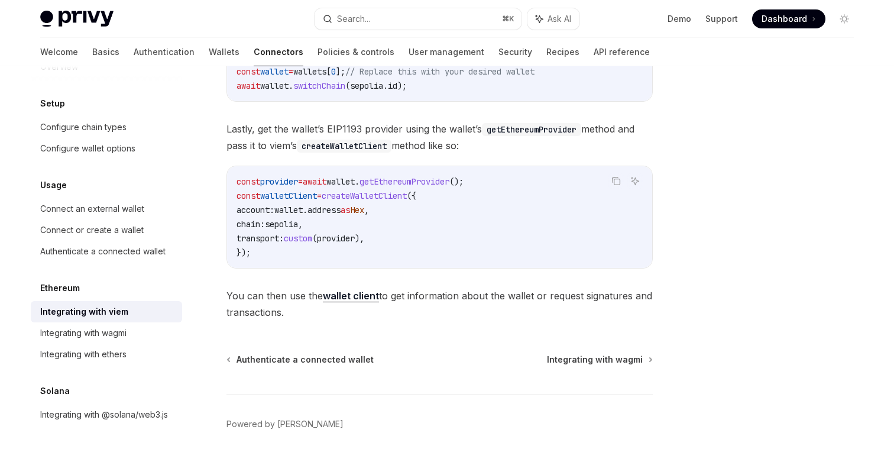
click at [385, 200] on span "createWalletClient" at bounding box center [364, 195] width 85 height 11
copy span "createWalletClient"
click at [425, 14] on button "Search... ⌘ K" at bounding box center [418, 18] width 207 height 21
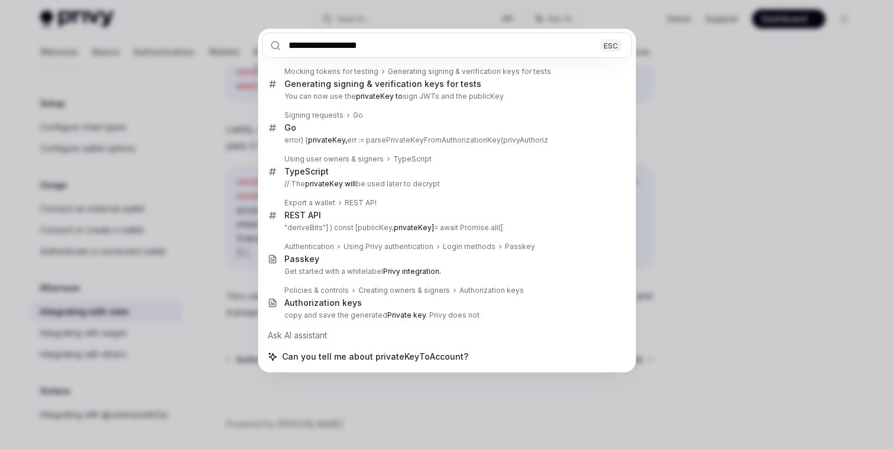
type input "**********"
